Goal: Information Seeking & Learning: Learn about a topic

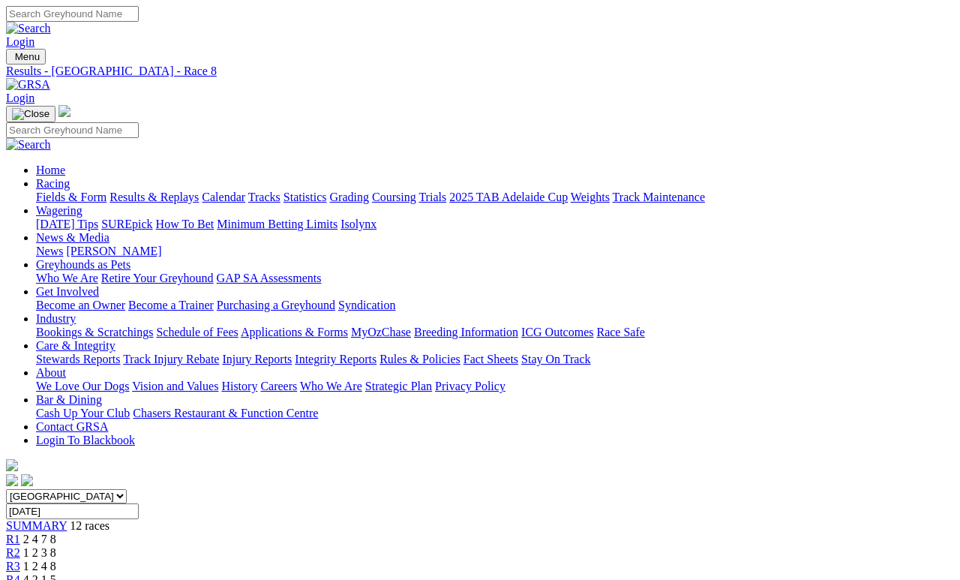
scroll to position [123, 0]
click at [97, 190] on link "Fields & Form" at bounding box center [71, 196] width 70 height 13
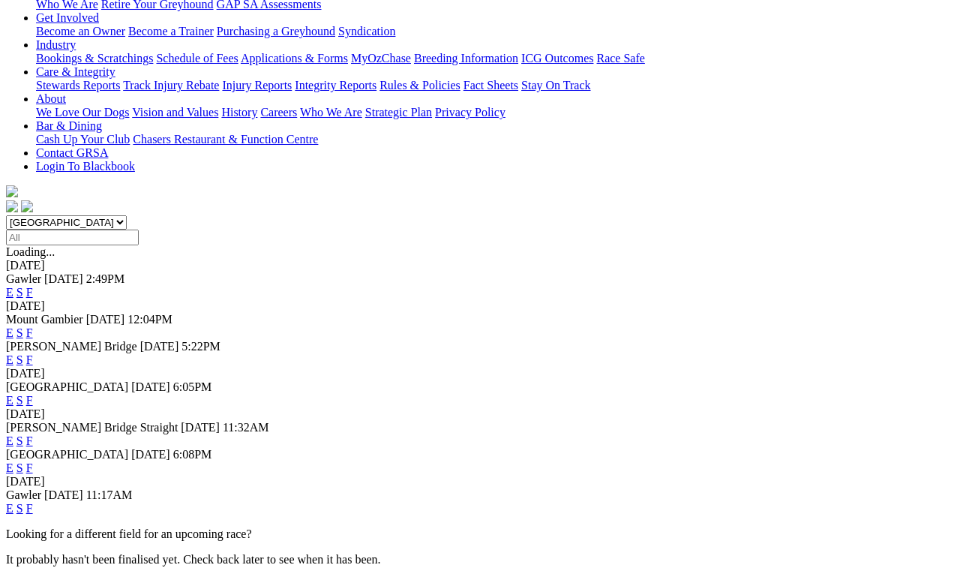
scroll to position [274, 0]
click at [33, 502] on link "F" at bounding box center [29, 508] width 7 height 13
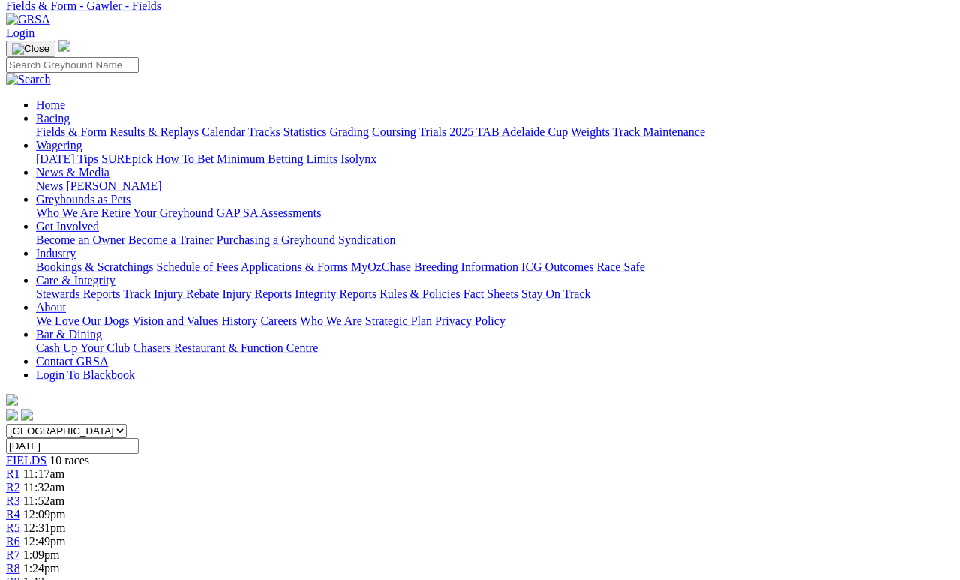
scroll to position [60, 0]
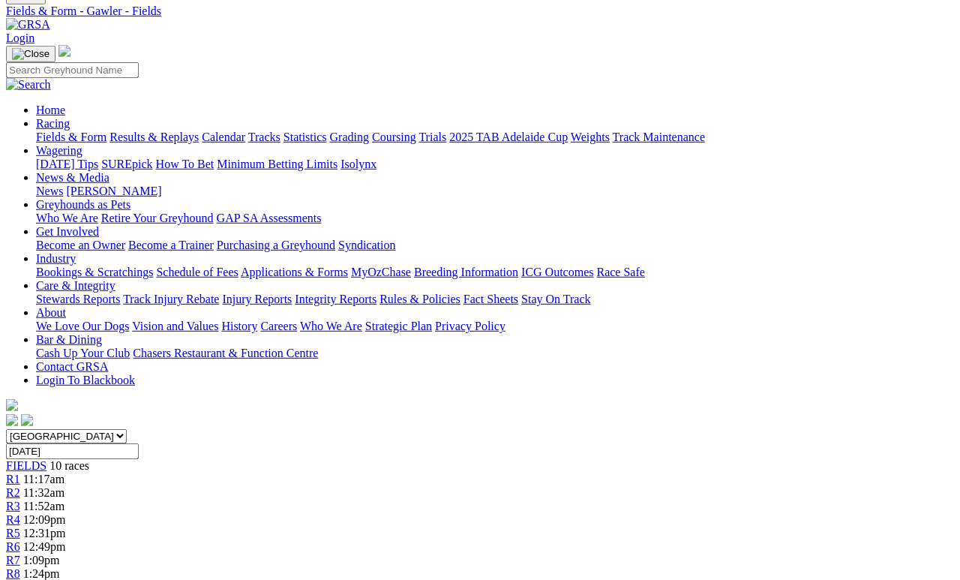
click at [20, 534] on link "R8" at bounding box center [13, 573] width 14 height 13
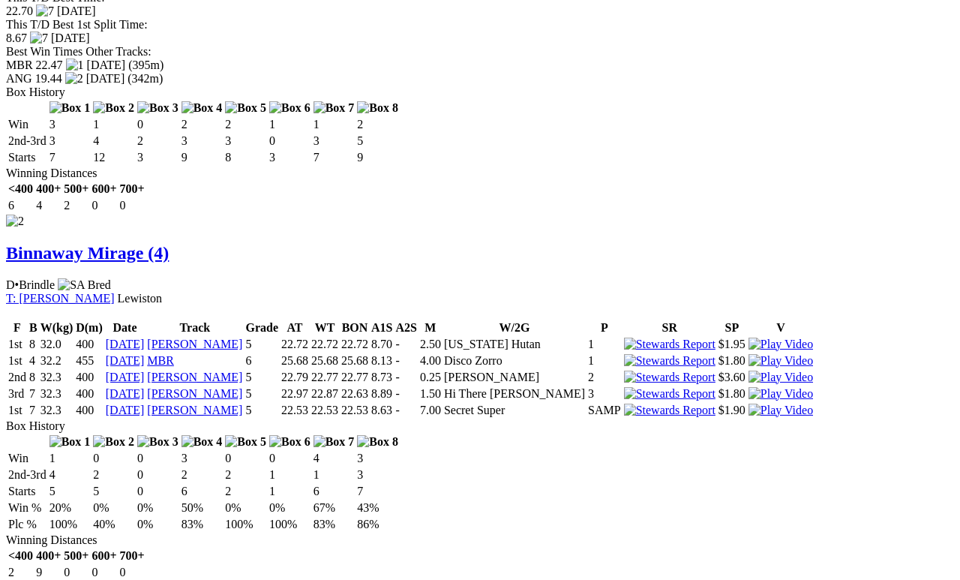
scroll to position [1631, 0]
